Goal: Information Seeking & Learning: Learn about a topic

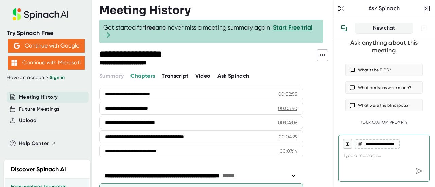
scroll to position [69, 0]
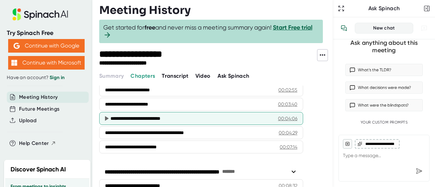
click at [186, 120] on div "**********" at bounding box center [191, 118] width 162 height 7
click at [107, 119] on icon at bounding box center [106, 119] width 8 height 8
click at [293, 119] on div "00:04:06" at bounding box center [287, 118] width 19 height 7
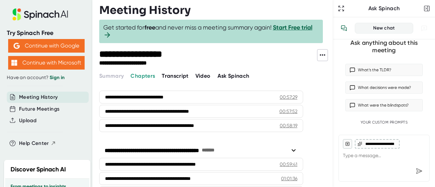
scroll to position [882, 0]
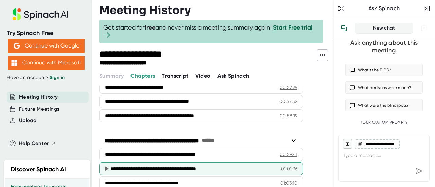
click at [106, 167] on icon at bounding box center [107, 169] width 4 height 5
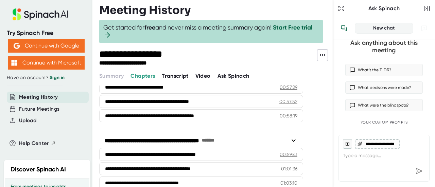
click at [177, 75] on span "Transcript" at bounding box center [175, 76] width 27 height 6
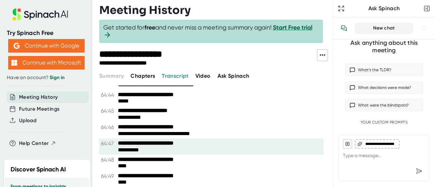
scroll to position [15849, 0]
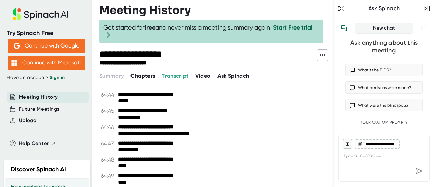
click at [139, 72] on button "Chapters" at bounding box center [142, 76] width 24 height 8
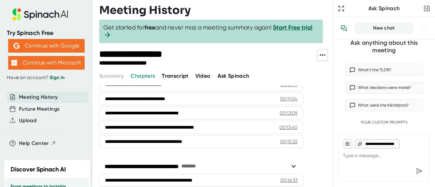
scroll to position [185, 0]
click at [250, 124] on div "**********" at bounding box center [187, 127] width 164 height 7
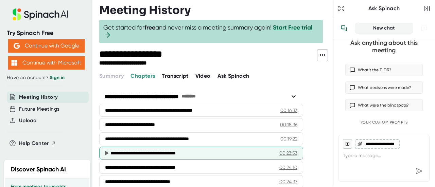
scroll to position [253, 0]
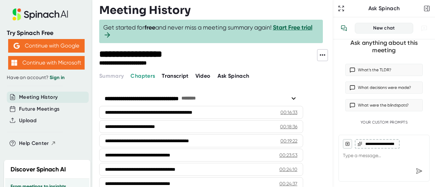
click at [181, 73] on span "Transcript" at bounding box center [175, 76] width 27 height 6
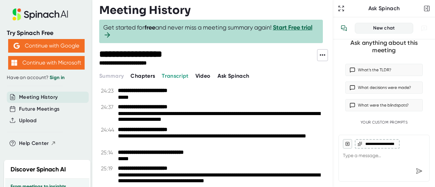
scroll to position [5165, 0]
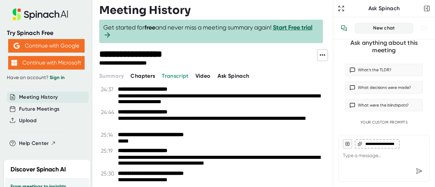
click at [62, 95] on div "Meeting History" at bounding box center [48, 97] width 82 height 11
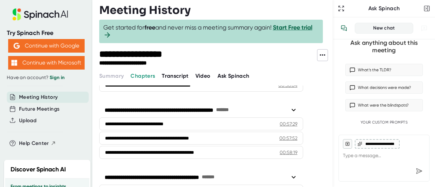
scroll to position [882, 0]
